Goal: Task Accomplishment & Management: Complete application form

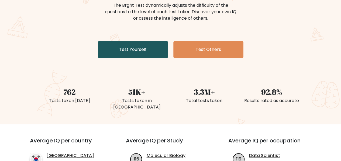
scroll to position [71, 0]
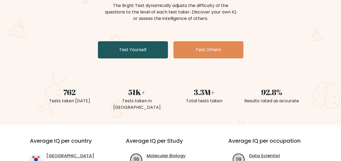
click at [122, 48] on link "Test Yourself" at bounding box center [133, 49] width 70 height 17
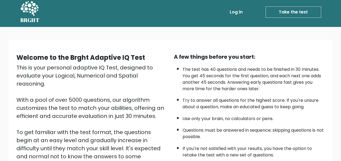
scroll to position [86, 0]
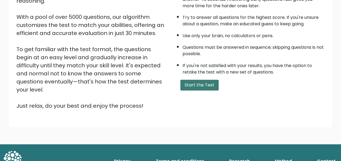
click at [211, 85] on button "Start the Test" at bounding box center [199, 85] width 38 height 11
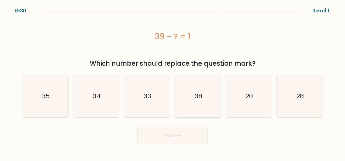
click at [202, 101] on icon "38" at bounding box center [198, 96] width 42 height 42
click at [173, 82] on input "d. 38" at bounding box center [173, 81] width 0 height 1
radio input "true"
click at [173, 139] on button "Next" at bounding box center [173, 135] width 70 height 17
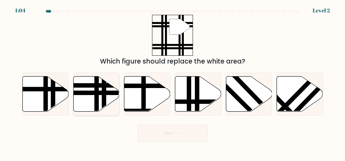
click at [100, 88] on icon at bounding box center [96, 93] width 46 height 35
click at [173, 82] on input "b." at bounding box center [173, 81] width 0 height 1
radio input "true"
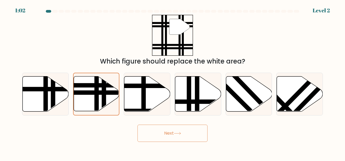
click at [190, 135] on button "Next" at bounding box center [173, 133] width 70 height 17
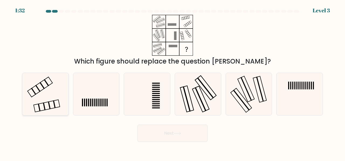
click at [54, 96] on icon at bounding box center [45, 94] width 42 height 42
click at [173, 82] on input "a." at bounding box center [173, 81] width 0 height 1
radio input "true"
click at [187, 135] on button "Next" at bounding box center [173, 133] width 70 height 17
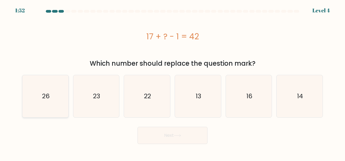
click at [52, 96] on icon "26" at bounding box center [45, 96] width 42 height 42
click at [173, 82] on input "a. 26" at bounding box center [173, 81] width 0 height 1
radio input "true"
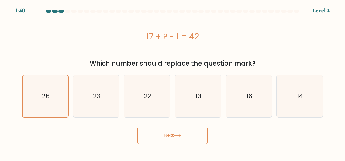
click at [180, 134] on icon at bounding box center [177, 135] width 7 height 3
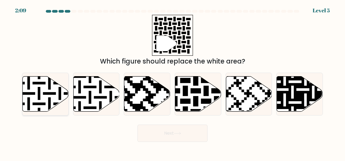
click at [57, 91] on icon at bounding box center [46, 93] width 46 height 35
click at [173, 82] on input "a." at bounding box center [173, 81] width 0 height 1
radio input "true"
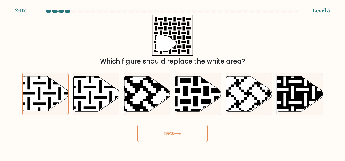
click at [194, 132] on button "Next" at bounding box center [173, 133] width 70 height 17
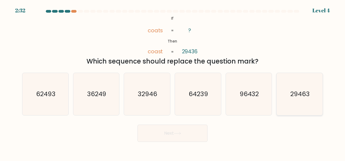
click at [306, 93] on text "29463" at bounding box center [300, 94] width 19 height 9
click at [173, 82] on input "f. 29463" at bounding box center [173, 81] width 0 height 1
radio input "true"
click at [181, 135] on icon at bounding box center [177, 133] width 7 height 3
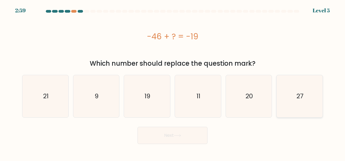
click at [300, 93] on text "27" at bounding box center [300, 96] width 7 height 9
click at [173, 82] on input "f. 27" at bounding box center [173, 81] width 0 height 1
radio input "true"
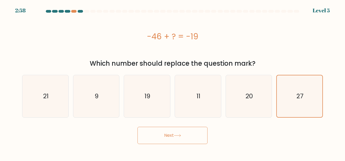
click at [195, 144] on button "Next" at bounding box center [173, 135] width 70 height 17
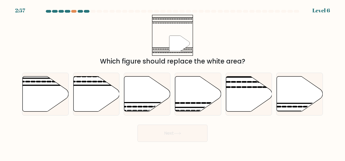
click at [189, 137] on button "Next" at bounding box center [173, 133] width 70 height 17
click at [292, 84] on icon at bounding box center [300, 93] width 46 height 35
click at [173, 82] on input "f." at bounding box center [173, 81] width 0 height 1
radio input "true"
click at [188, 130] on button "Next" at bounding box center [173, 133] width 70 height 17
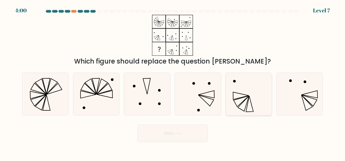
click at [238, 109] on icon at bounding box center [249, 94] width 42 height 42
click at [173, 82] on input "e." at bounding box center [173, 81] width 0 height 1
radio input "true"
click at [186, 134] on button "Next" at bounding box center [173, 133] width 70 height 17
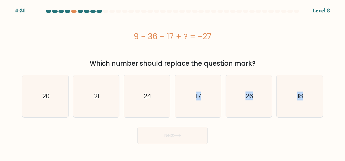
drag, startPoint x: 195, startPoint y: 95, endPoint x: 237, endPoint y: 125, distance: 51.7
click at [237, 125] on form "a." at bounding box center [172, 77] width 345 height 134
click at [237, 125] on div "Next" at bounding box center [173, 134] width 308 height 20
click at [249, 97] on text "26" at bounding box center [250, 96] width 8 height 9
click at [173, 82] on input "e. 26" at bounding box center [173, 81] width 0 height 1
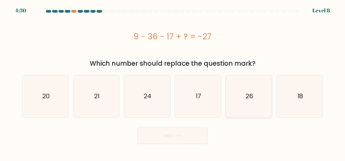
radio input "true"
click at [183, 137] on button "Next" at bounding box center [173, 135] width 70 height 17
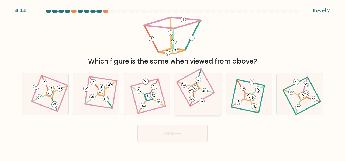
click at [190, 82] on icon at bounding box center [198, 94] width 29 height 34
click at [173, 82] on input "d." at bounding box center [173, 81] width 0 height 1
radio input "true"
click at [187, 135] on button "Next" at bounding box center [173, 133] width 70 height 17
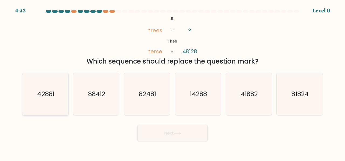
click at [52, 89] on icon "42881" at bounding box center [45, 94] width 42 height 42
click at [173, 82] on input "a. 42881" at bounding box center [173, 81] width 0 height 1
radio input "true"
click at [186, 138] on button "Next" at bounding box center [173, 133] width 70 height 17
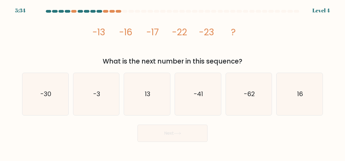
click at [185, 136] on button "Next" at bounding box center [173, 133] width 70 height 17
click at [116, 121] on form at bounding box center [172, 76] width 345 height 132
click at [56, 93] on icon "-30" at bounding box center [45, 94] width 42 height 42
click at [173, 82] on input "a. -30" at bounding box center [173, 81] width 0 height 1
radio input "true"
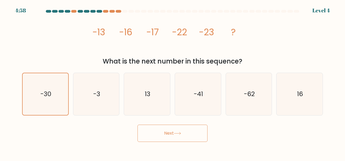
click at [158, 135] on button "Next" at bounding box center [173, 133] width 70 height 17
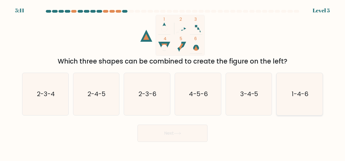
click at [295, 86] on icon "1-4-6" at bounding box center [300, 94] width 42 height 42
click at [173, 82] on input "f. 1-4-6" at bounding box center [173, 81] width 0 height 1
radio input "true"
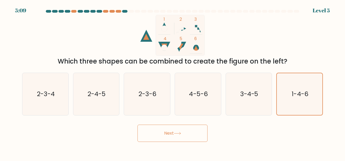
click at [173, 134] on button "Next" at bounding box center [173, 133] width 70 height 17
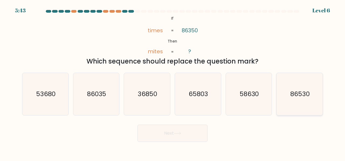
click at [298, 93] on text "86530" at bounding box center [300, 94] width 19 height 9
click at [173, 82] on input "f. 86530" at bounding box center [173, 81] width 0 height 1
radio input "true"
click at [177, 135] on button "Next" at bounding box center [173, 133] width 70 height 17
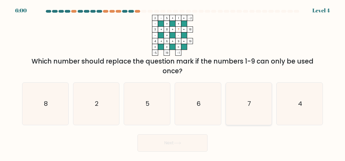
click at [261, 104] on icon "7" at bounding box center [249, 104] width 42 height 42
click at [173, 82] on input "e. 7" at bounding box center [173, 81] width 0 height 1
radio input "true"
click at [178, 146] on button "Next" at bounding box center [173, 143] width 70 height 17
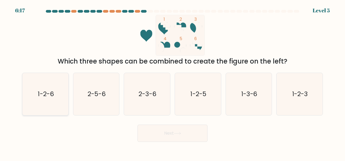
click at [49, 94] on text "1-2-6" at bounding box center [46, 94] width 16 height 9
click at [173, 82] on input "a. 1-2-6" at bounding box center [173, 81] width 0 height 1
radio input "true"
click at [186, 131] on button "Next" at bounding box center [173, 133] width 70 height 17
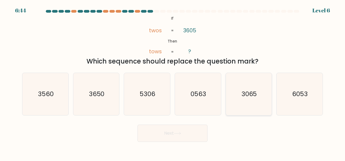
click at [243, 97] on text "3065" at bounding box center [250, 94] width 16 height 9
click at [173, 82] on input "e. 3065" at bounding box center [173, 81] width 0 height 1
radio input "true"
click at [179, 139] on button "Next" at bounding box center [173, 133] width 70 height 17
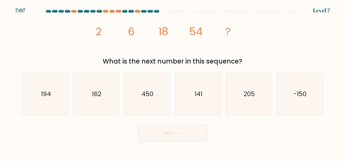
click at [103, 36] on icon "image/svg+xml 2 6 18 54 ?" at bounding box center [173, 35] width 162 height 41
click at [93, 99] on icon "162" at bounding box center [96, 94] width 42 height 42
click at [173, 82] on input "b. 162" at bounding box center [173, 81] width 0 height 1
radio input "true"
click at [184, 135] on button "Next" at bounding box center [173, 133] width 70 height 17
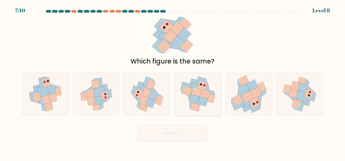
click at [199, 94] on icon at bounding box center [197, 92] width 10 height 10
click at [173, 82] on input "d." at bounding box center [173, 81] width 0 height 1
radio input "true"
click at [188, 129] on button "Next" at bounding box center [173, 133] width 70 height 17
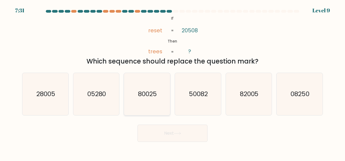
click at [157, 91] on text "80025" at bounding box center [147, 94] width 19 height 9
click at [173, 82] on input "c. 80025" at bounding box center [173, 81] width 0 height 1
radio input "true"
click at [192, 132] on button "Next" at bounding box center [173, 133] width 70 height 17
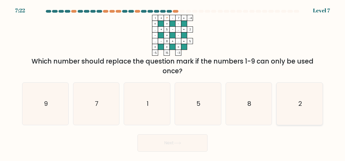
click at [295, 100] on icon "2" at bounding box center [300, 104] width 42 height 42
click at [173, 82] on input "f. 2" at bounding box center [173, 81] width 0 height 1
radio input "true"
click at [167, 142] on button "Next" at bounding box center [173, 143] width 70 height 17
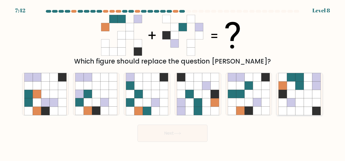
click at [313, 82] on icon at bounding box center [316, 86] width 8 height 8
click at [173, 81] on input "f." at bounding box center [173, 81] width 0 height 1
radio input "true"
click at [170, 139] on button "Next" at bounding box center [173, 133] width 70 height 17
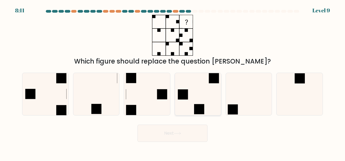
click at [201, 97] on icon at bounding box center [198, 94] width 42 height 42
click at [173, 82] on input "d." at bounding box center [173, 81] width 0 height 1
radio input "true"
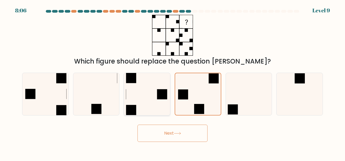
click at [139, 93] on icon at bounding box center [147, 94] width 42 height 42
click at [173, 82] on input "c." at bounding box center [173, 81] width 0 height 1
radio input "true"
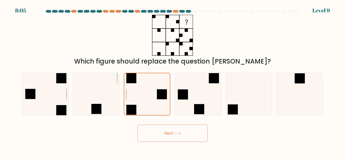
click at [172, 134] on button "Next" at bounding box center [173, 133] width 70 height 17
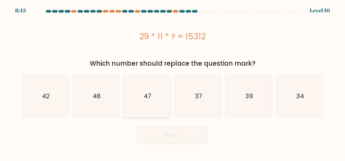
click at [145, 99] on text "47" at bounding box center [148, 96] width 8 height 9
click at [173, 82] on input "c. 47" at bounding box center [173, 81] width 0 height 1
radio input "true"
click at [199, 138] on button "Next" at bounding box center [173, 135] width 70 height 17
